Goal: Navigation & Orientation: Find specific page/section

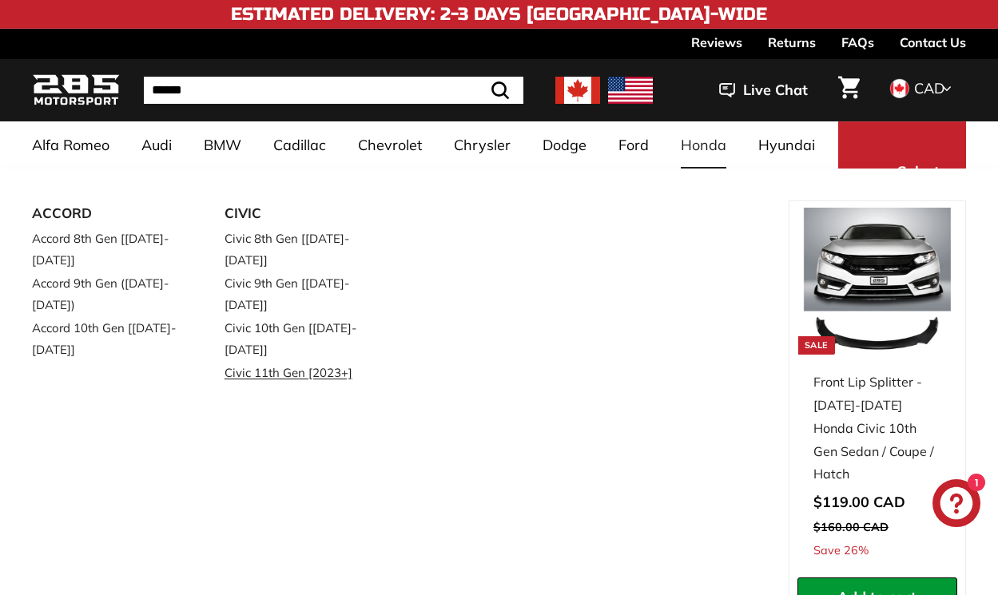
click at [311, 361] on link "Civic 11th Gen [2023+]" at bounding box center [299, 372] width 148 height 23
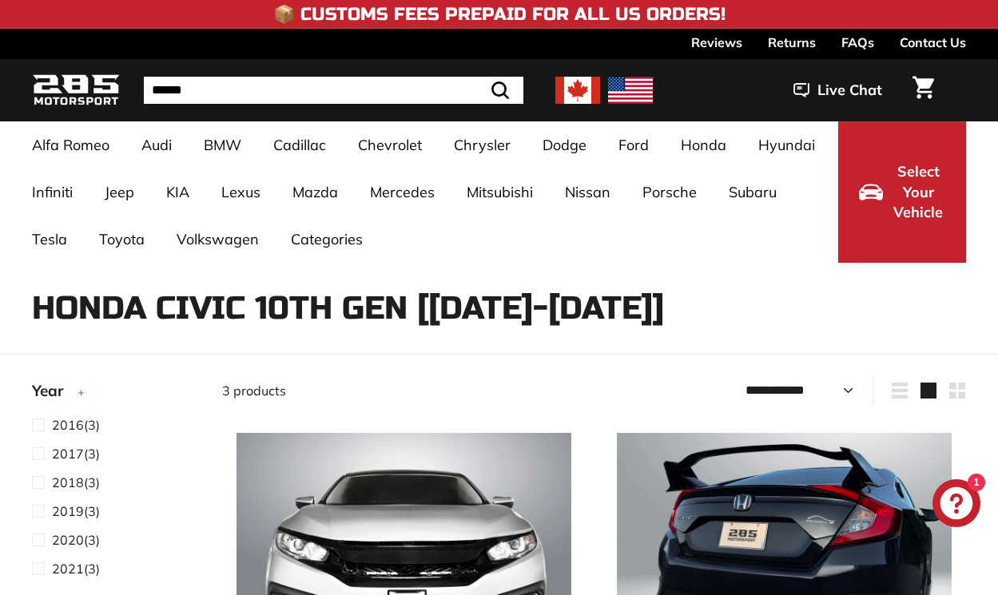
select select "**********"
